Goal: Obtain resource: Obtain resource

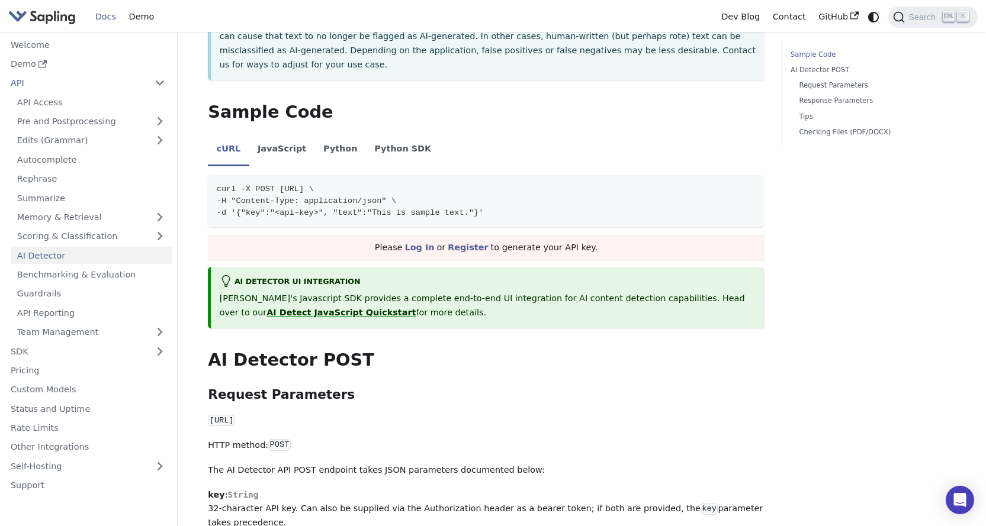
scroll to position [296, 0]
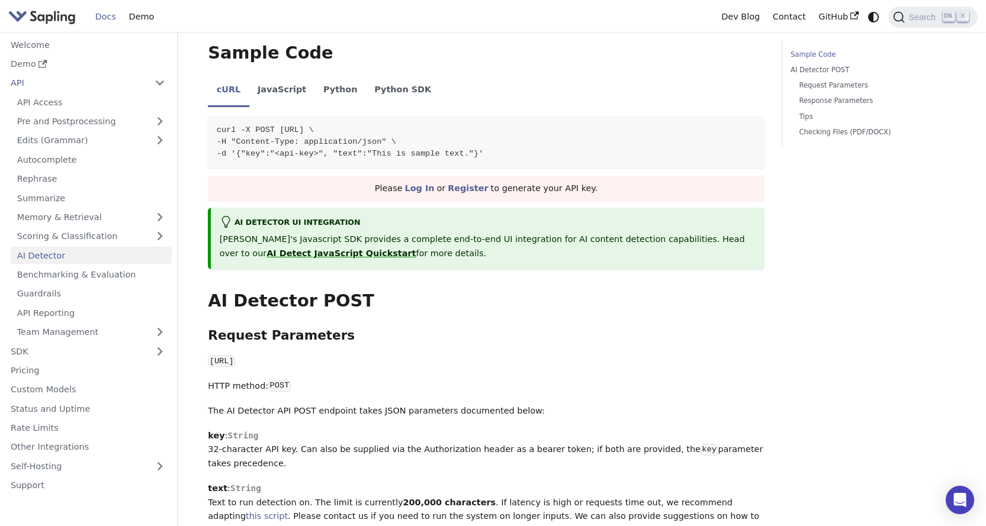
drag, startPoint x: 209, startPoint y: 333, endPoint x: 385, endPoint y: 320, distance: 176.3
copy code "[URL]"
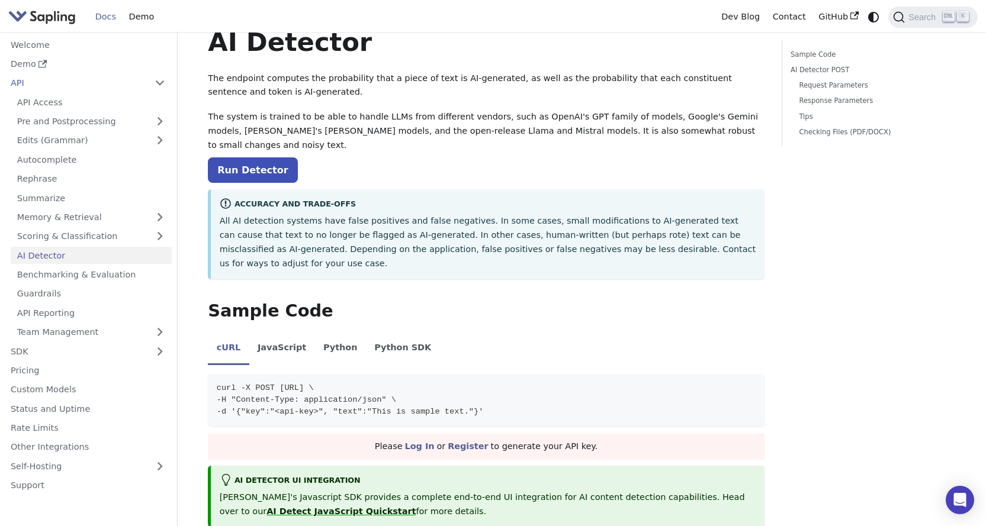
scroll to position [0, 0]
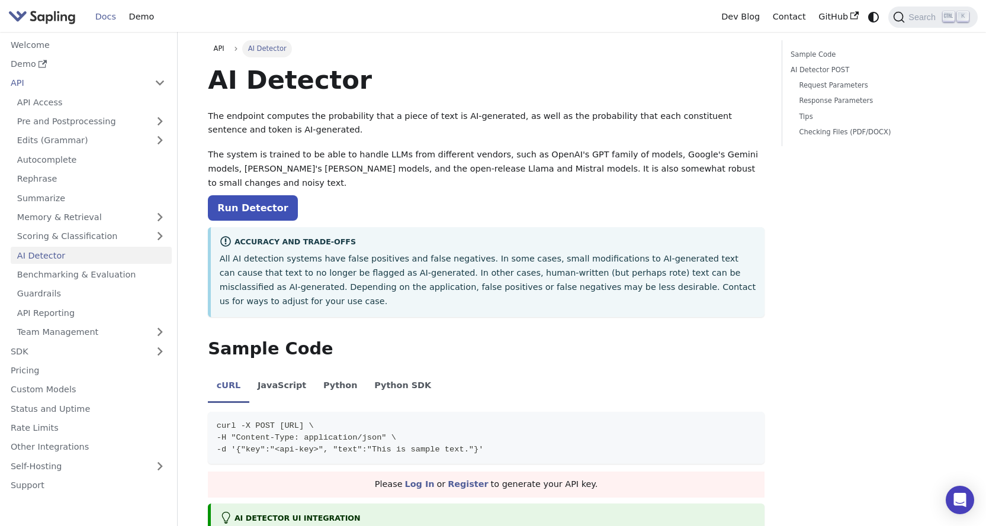
click at [54, 20] on img "Main" at bounding box center [41, 16] width 67 height 17
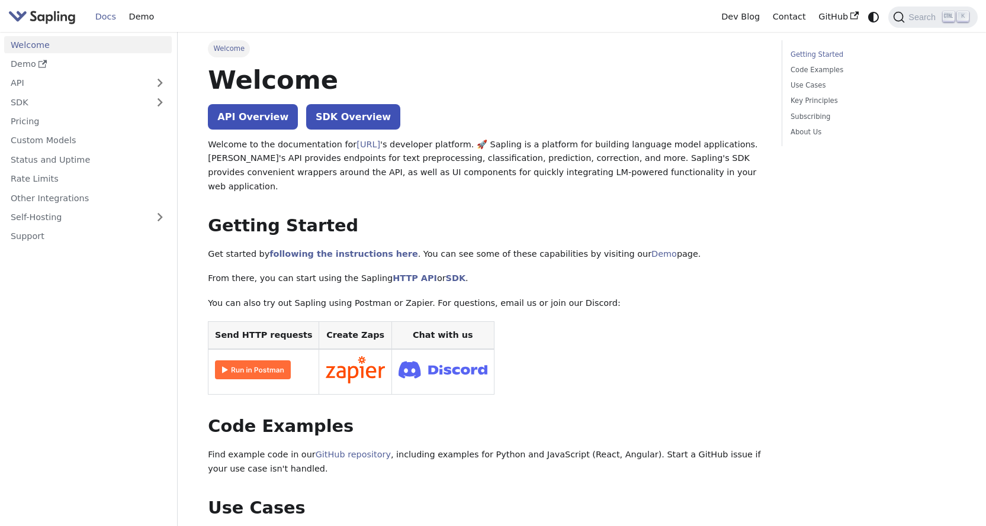
click at [43, 17] on img "Main" at bounding box center [41, 16] width 67 height 17
